Goal: Task Accomplishment & Management: Complete application form

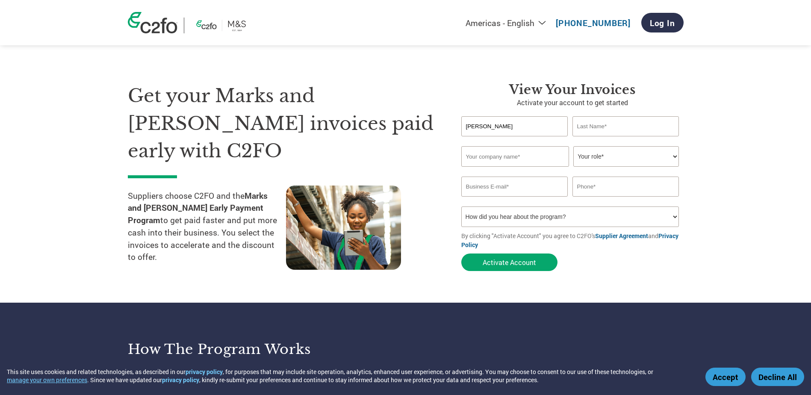
type input "[PERSON_NAME]"
type input "[PERSON_NAME] & Associates, Inc."
click at [594, 153] on select "Your role* CFO Controller Credit Manager Finance Director Treasurer CEO Preside…" at bounding box center [626, 156] width 106 height 21
select select "ACCOUNTING"
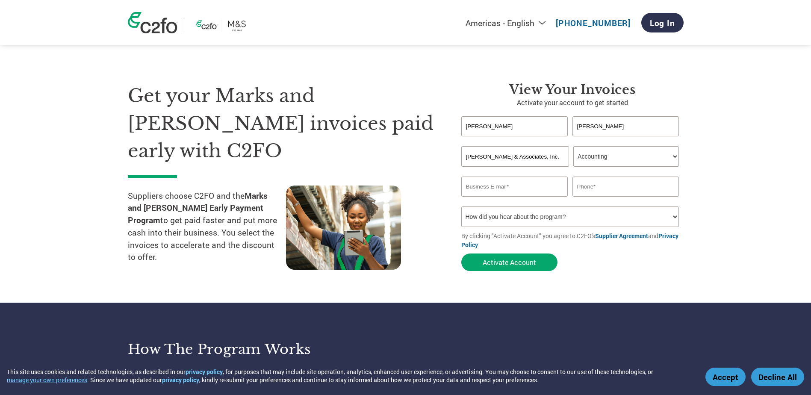
click at [573, 146] on select "Your role* CFO Controller Credit Manager Finance Director Treasurer CEO Preside…" at bounding box center [626, 156] width 106 height 21
click at [527, 187] on input "email" at bounding box center [514, 187] width 107 height 20
type input "ach@jjkeller.com"
click at [607, 188] on input "text" at bounding box center [625, 187] width 107 height 20
type input "9207222848"
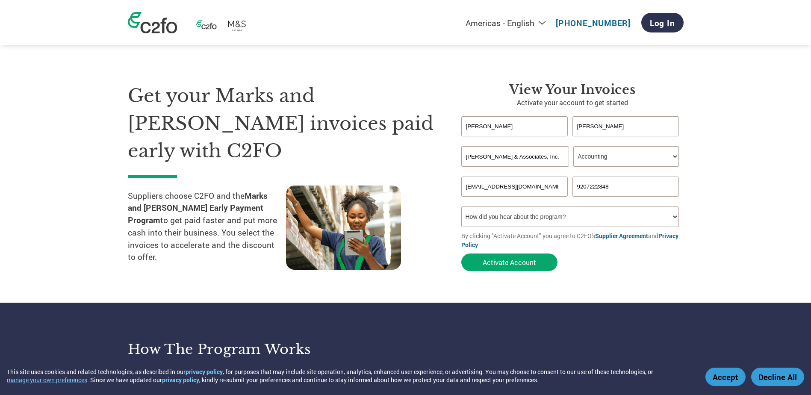
click at [537, 208] on select "How did you hear about the program? Received a letter Email Social Media Online…" at bounding box center [570, 216] width 218 height 21
select select "Email"
click at [461, 206] on select "How did you hear about the program? Received a letter Email Social Media Online…" at bounding box center [570, 216] width 218 height 21
click at [527, 263] on button "Activate Account" at bounding box center [509, 262] width 96 height 18
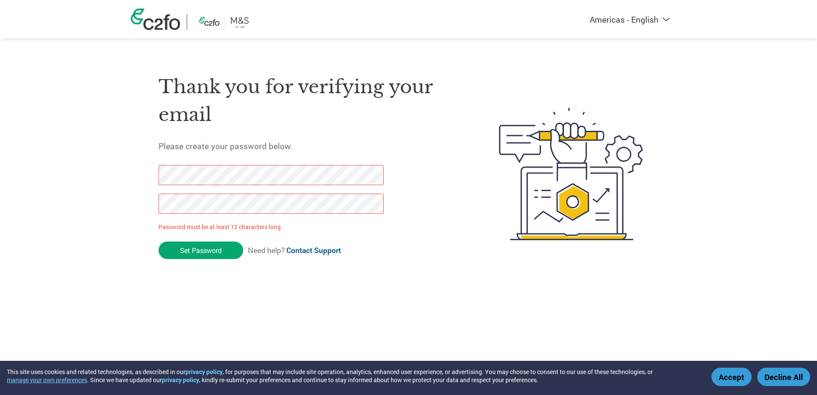
click at [222, 308] on html "This site uses cookies and related technologies, as described in our privacy po…" at bounding box center [408, 157] width 817 height 314
click at [15, 160] on div "Americas - English Américas - Español [GEOGRAPHIC_DATA] - Português Amériques -…" at bounding box center [408, 140] width 817 height 280
click at [266, 274] on div "Thank you for verifying your email Please create your password below. Password …" at bounding box center [309, 174] width 300 height 227
click at [67, 204] on div "Americas - English Américas - Español [GEOGRAPHIC_DATA] - Português Amériques -…" at bounding box center [408, 140] width 817 height 280
click at [74, 173] on div "Americas - English Américas - Español [GEOGRAPHIC_DATA] - Português Amériques -…" at bounding box center [408, 140] width 817 height 280
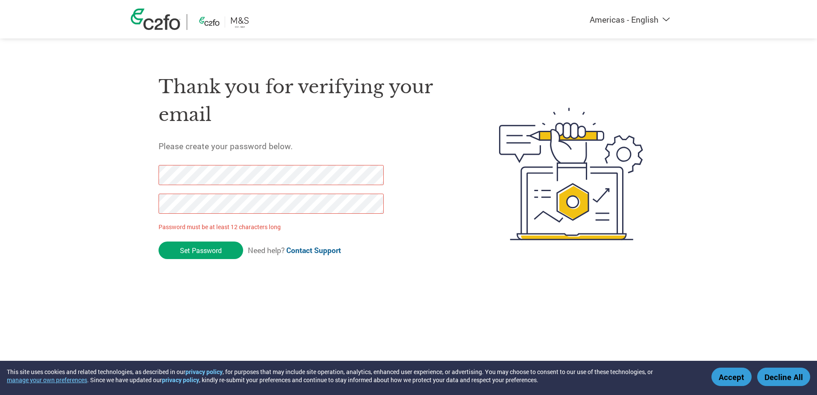
click at [0, 170] on html "This site uses cookies and related technologies, as described in our privacy po…" at bounding box center [408, 157] width 817 height 314
click at [80, 173] on div "Americas - English Américas - Español [GEOGRAPHIC_DATA] - Português Amériques -…" at bounding box center [408, 140] width 817 height 280
click at [204, 247] on input "Set Password" at bounding box center [201, 251] width 85 height 18
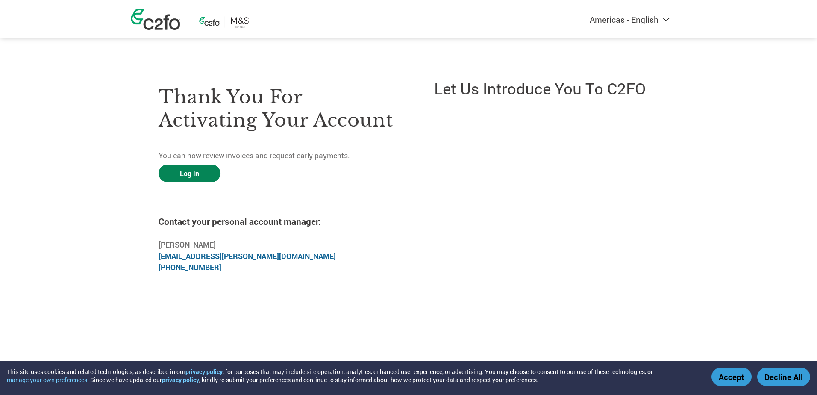
drag, startPoint x: 202, startPoint y: 176, endPoint x: 198, endPoint y: 182, distance: 7.1
click at [201, 175] on link "Log In" at bounding box center [190, 174] width 62 height 18
